Goal: Task Accomplishment & Management: Manage account settings

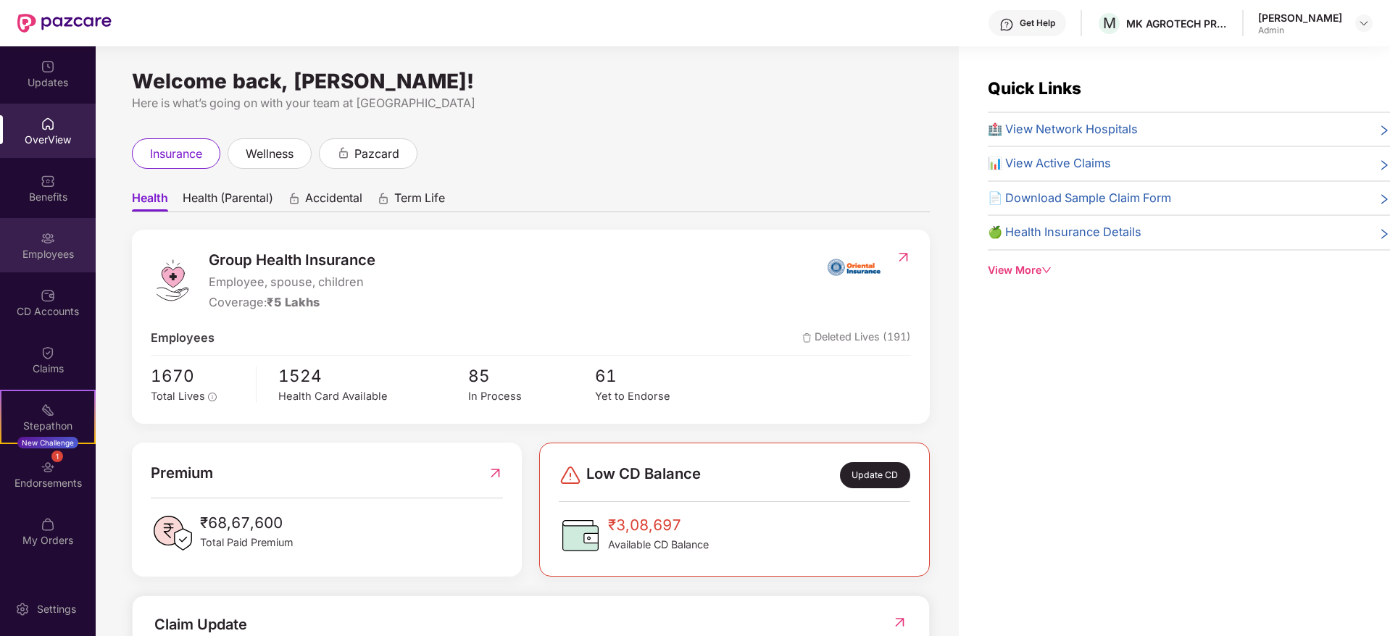
click at [59, 238] on div "Employees" at bounding box center [48, 245] width 96 height 54
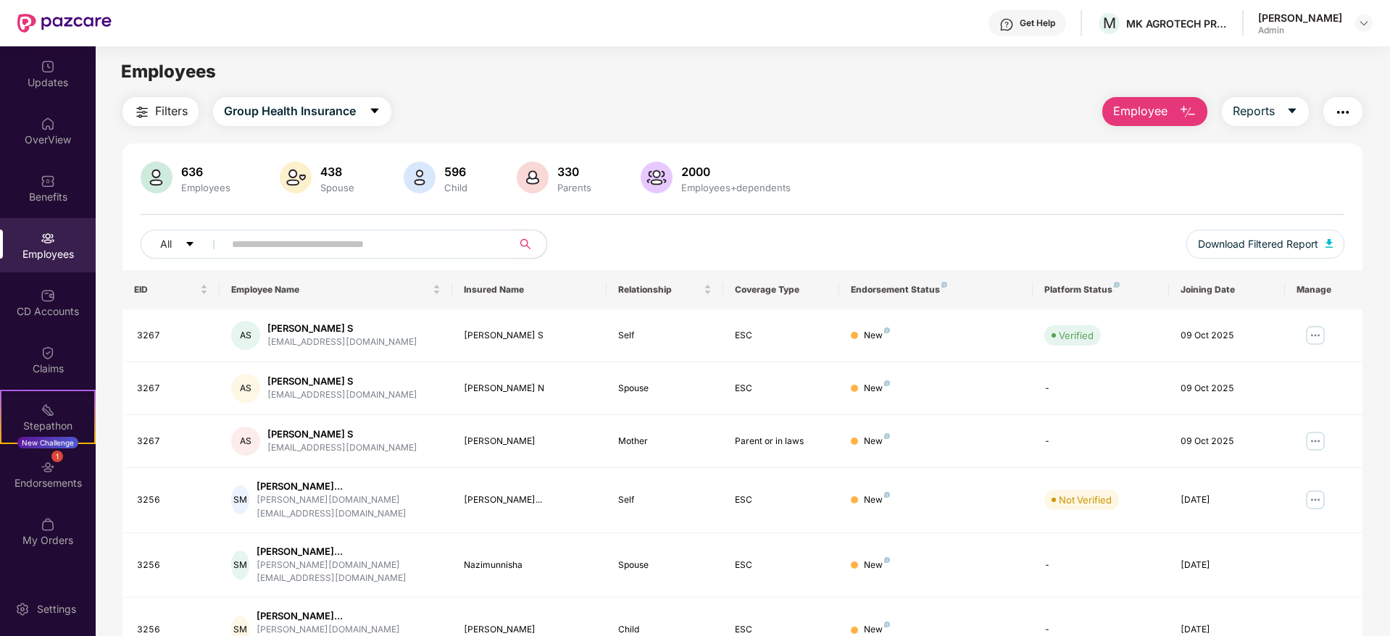
click at [401, 241] on input "text" at bounding box center [362, 244] width 260 height 22
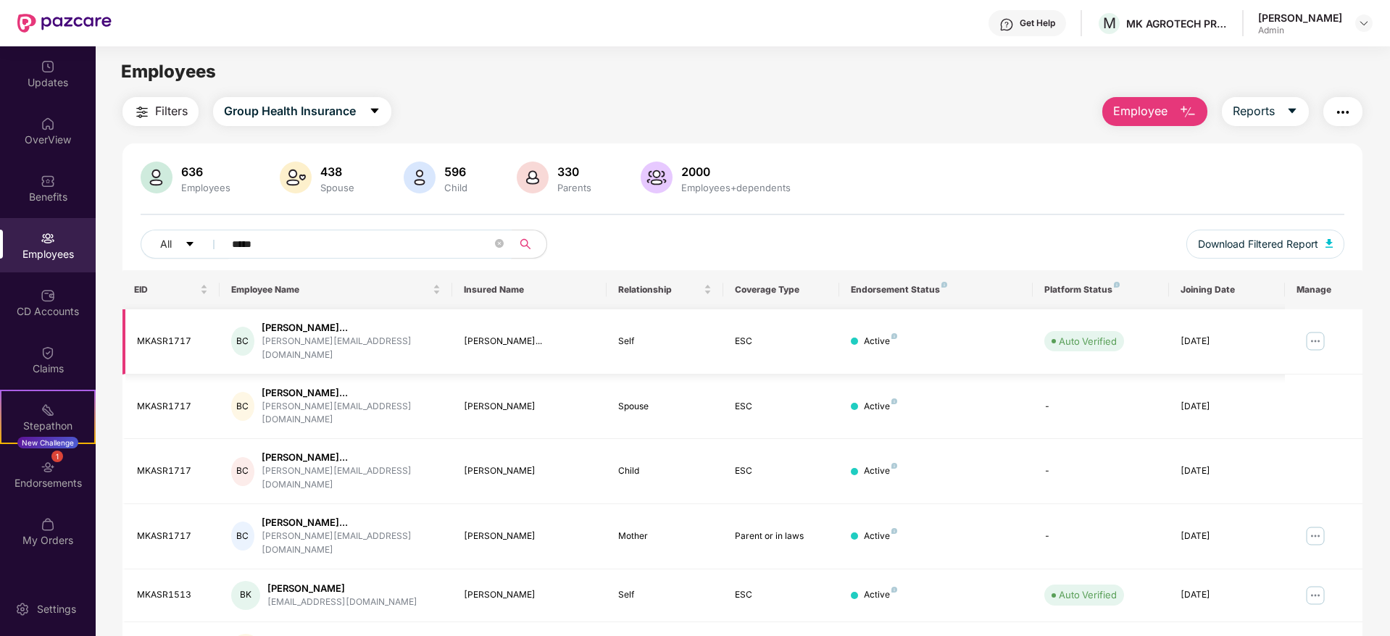
type input "*****"
click at [1307, 336] on img at bounding box center [1315, 341] width 23 height 23
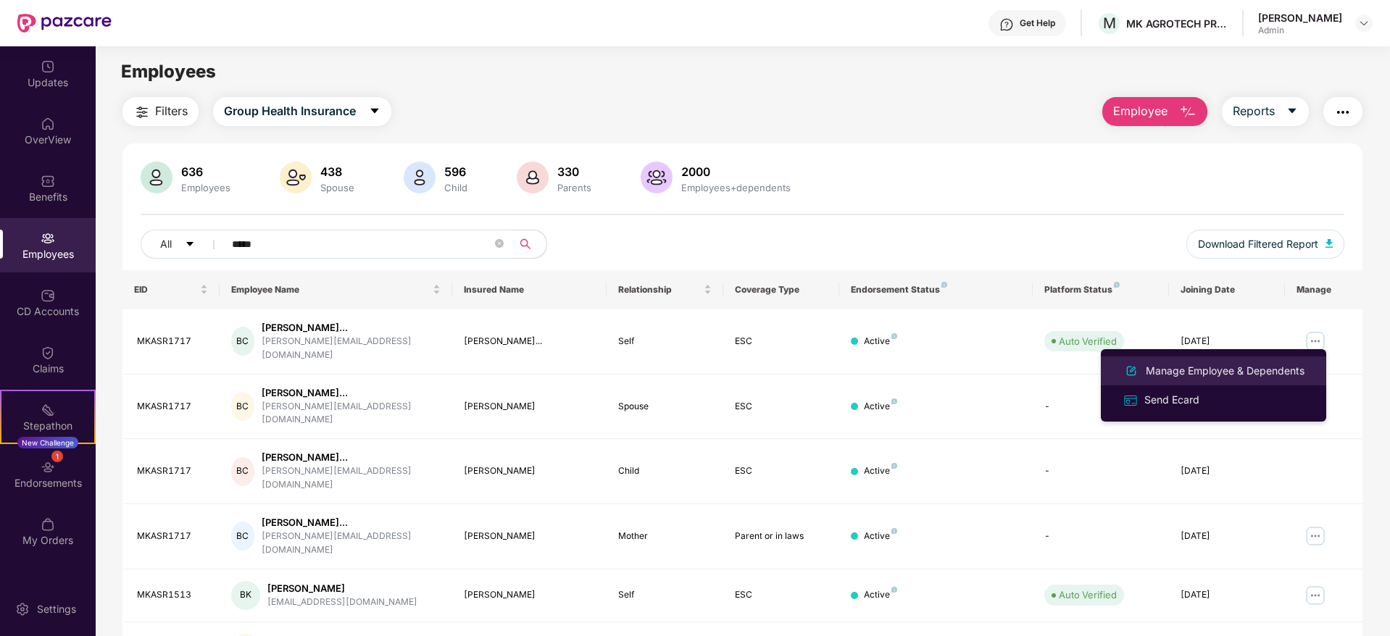
click at [1207, 377] on div "Manage Employee & Dependents" at bounding box center [1225, 371] width 165 height 16
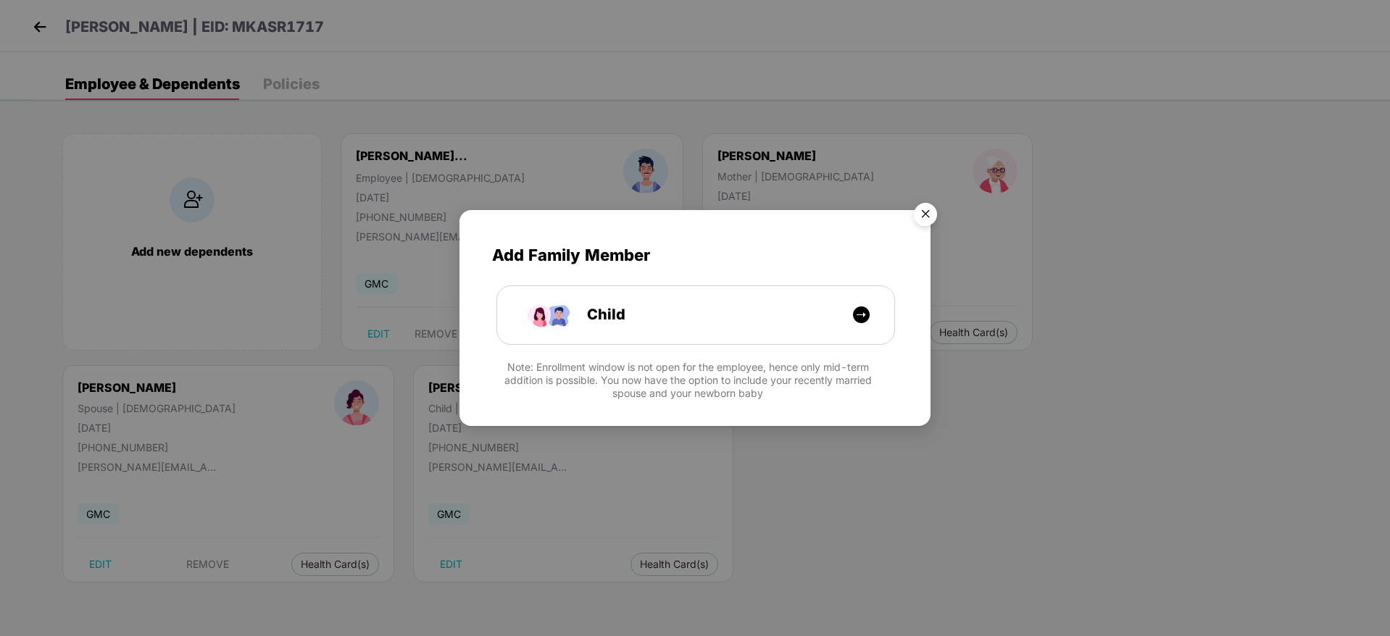
click at [931, 211] on img "Close" at bounding box center [925, 216] width 41 height 41
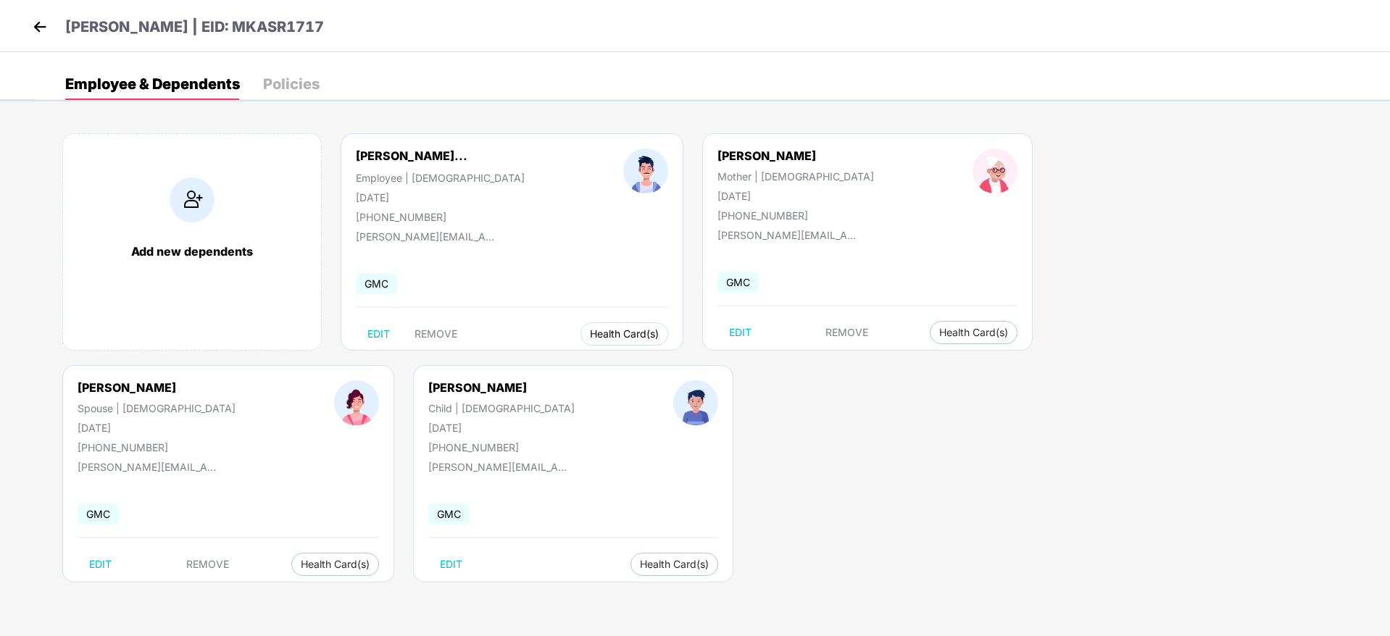
click at [622, 333] on span "Health Card(s)" at bounding box center [624, 333] width 69 height 7
click at [630, 367] on span "Health Insurance(ESC)" at bounding box center [623, 363] width 127 height 16
click at [33, 27] on img at bounding box center [40, 27] width 22 height 22
